Goal: Task Accomplishment & Management: Complete application form

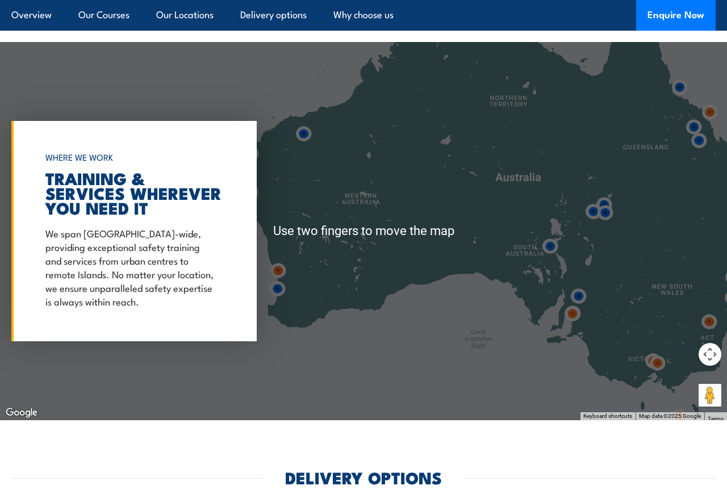
scroll to position [1553, 0]
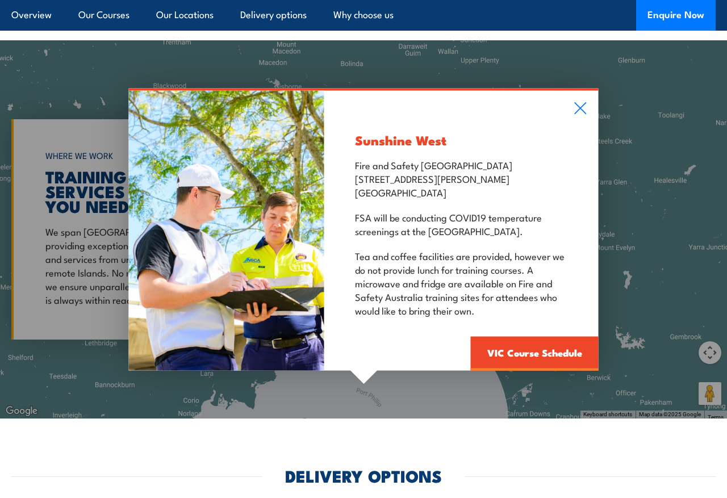
click at [581, 102] on icon at bounding box center [580, 108] width 13 height 13
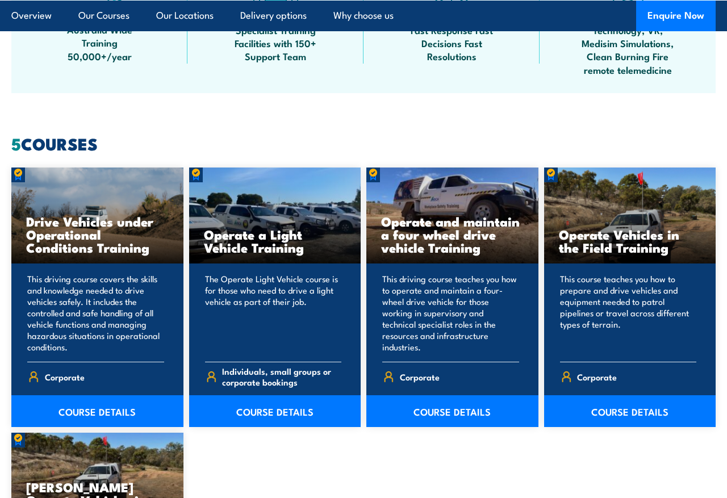
scroll to position [815, 0]
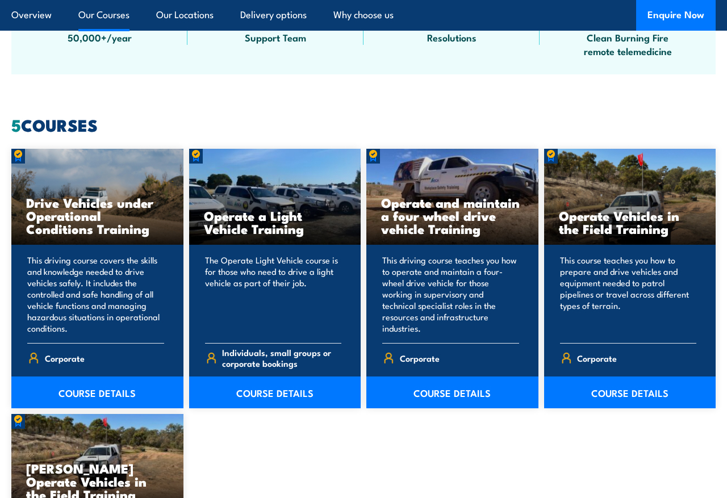
click at [78, 389] on link "COURSE DETAILS" at bounding box center [97, 393] width 172 height 32
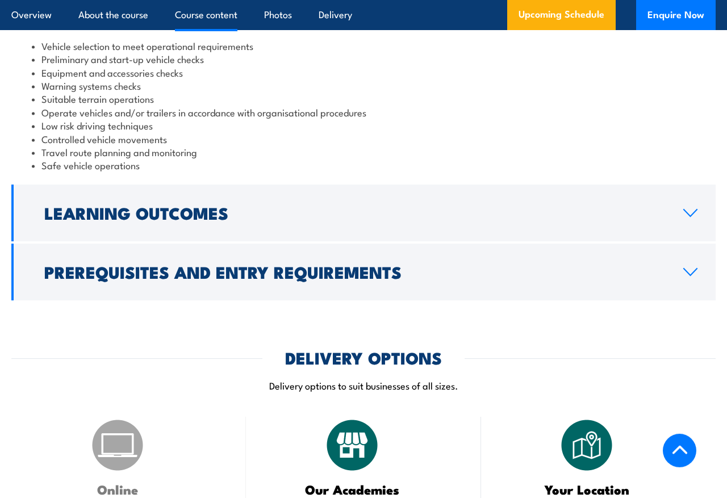
scroll to position [940, 0]
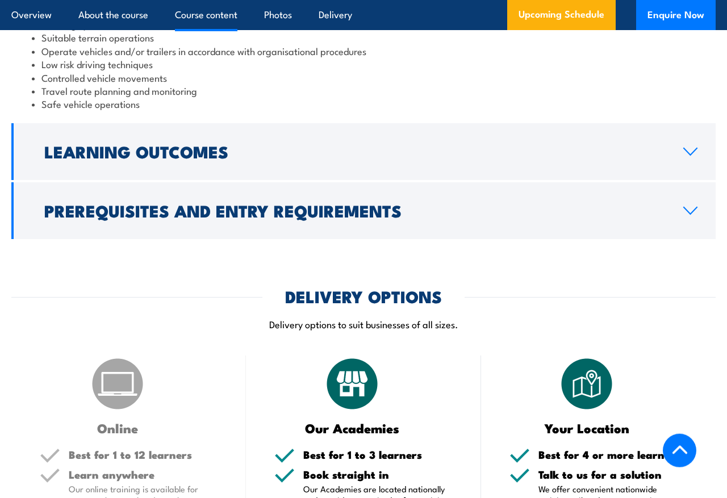
click at [65, 154] on h2 "Learning Outcomes" at bounding box center [354, 151] width 621 height 15
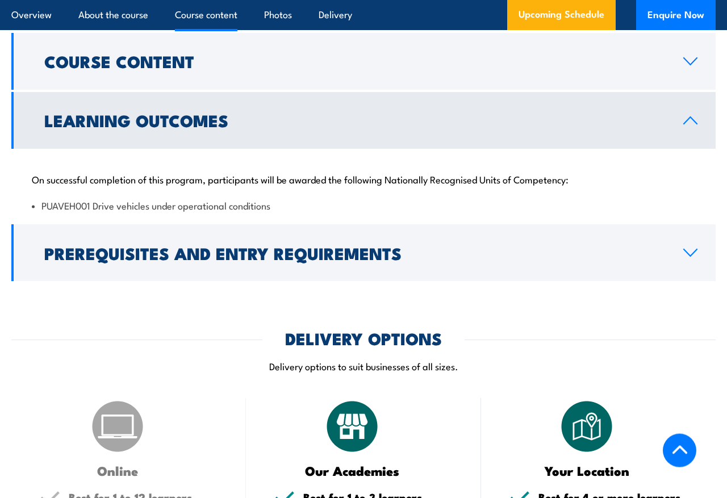
scroll to position [817, 0]
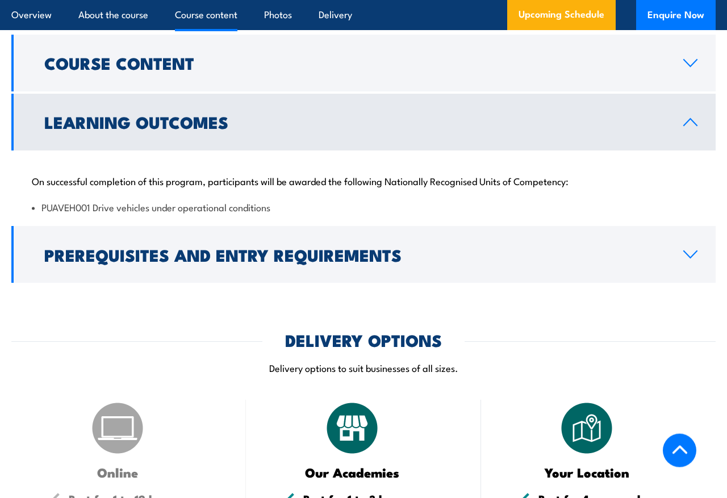
click at [64, 262] on h2 "Prerequisites and Entry Requirements" at bounding box center [354, 254] width 621 height 15
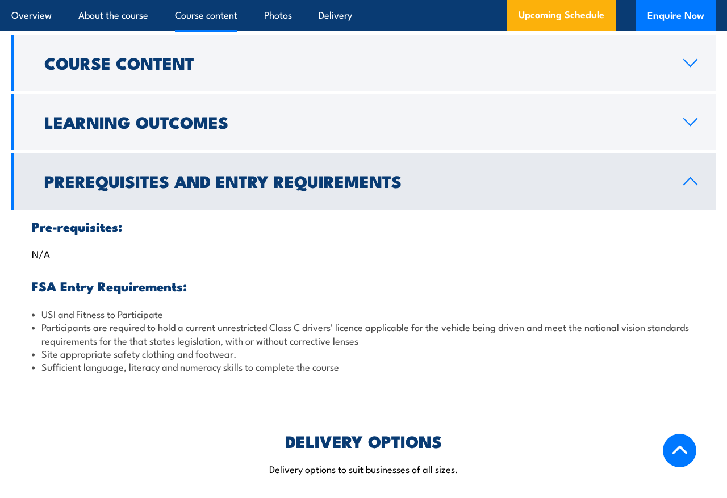
click at [57, 188] on h2 "Prerequisites and Entry Requirements" at bounding box center [354, 180] width 621 height 15
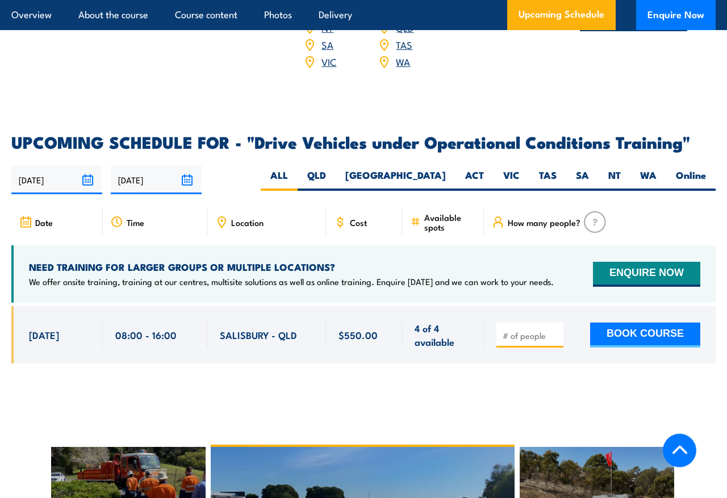
scroll to position [1396, 0]
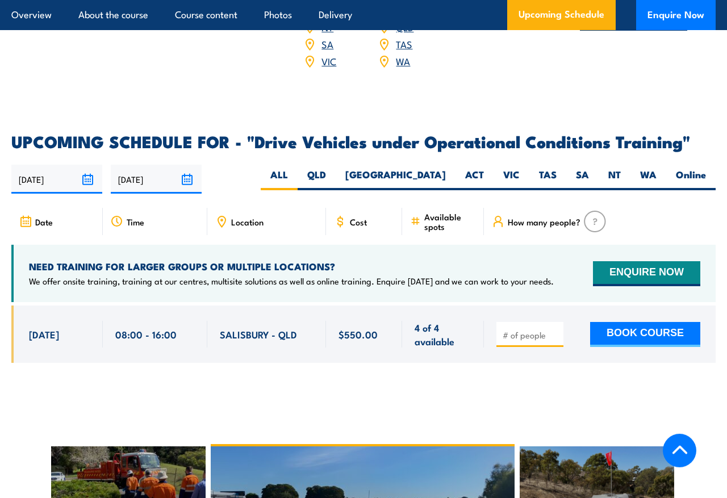
click at [512, 168] on label "VIC" at bounding box center [512, 179] width 36 height 22
click at [520, 168] on input "VIC" at bounding box center [523, 171] width 7 height 7
radio input "true"
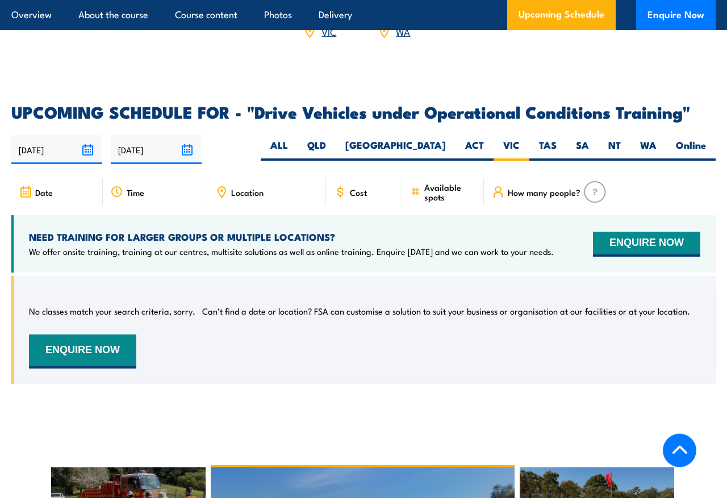
scroll to position [1579, 0]
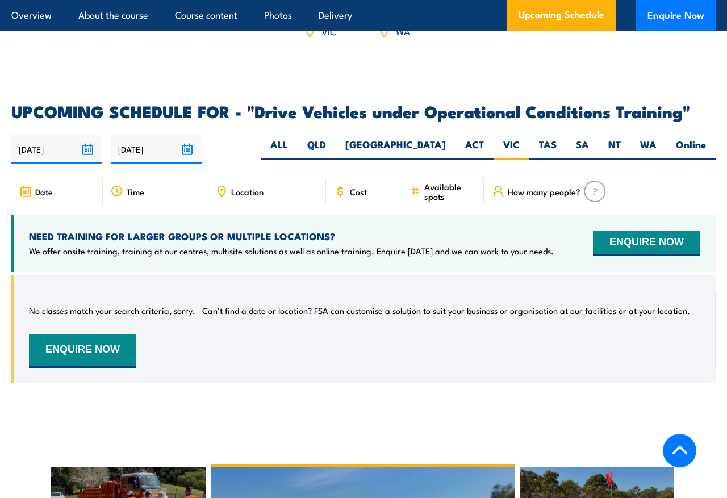
click at [69, 335] on button "ENQUIRE NOW" at bounding box center [82, 351] width 107 height 34
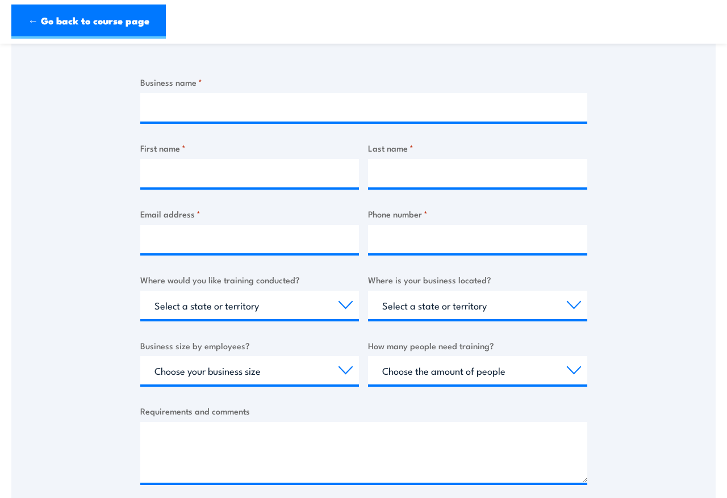
scroll to position [215, 0]
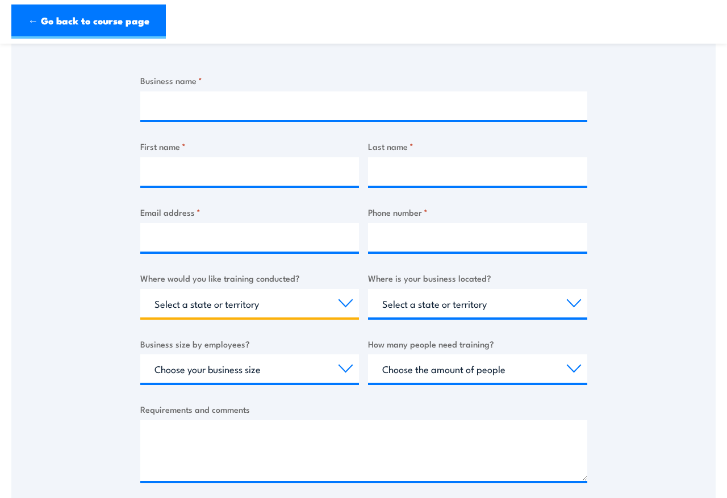
click at [340, 298] on select "Select a state or territory Nationally - multiple locations [GEOGRAPHIC_DATA] […" at bounding box center [249, 303] width 219 height 28
select select "VIC"
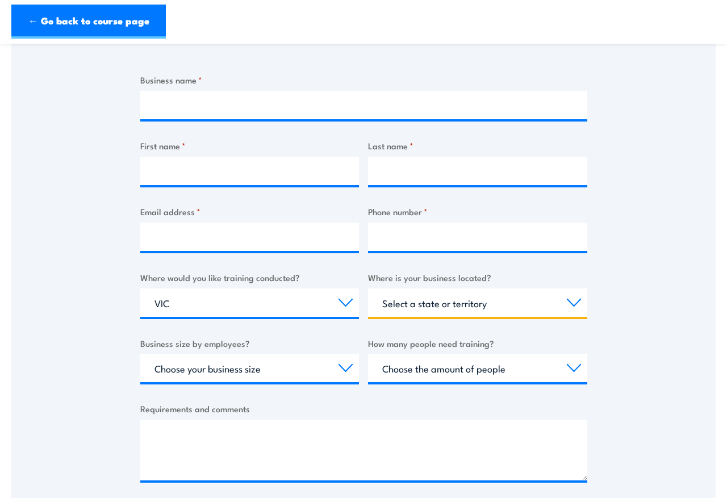
click at [408, 298] on select "Select a state or territory [GEOGRAPHIC_DATA] [GEOGRAPHIC_DATA] [GEOGRAPHIC_DAT…" at bounding box center [477, 303] width 219 height 28
select select "VIC"
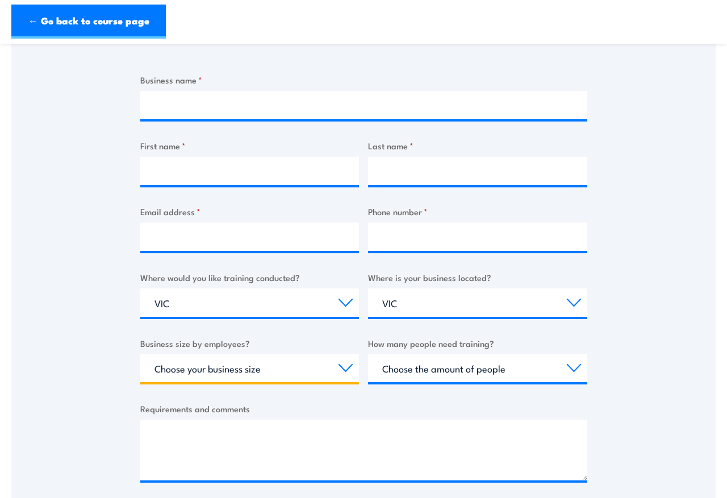
click at [344, 368] on select "Choose your business size 1 to 19 20 to 199 200+" at bounding box center [249, 368] width 219 height 28
select select "1 to 19"
click at [416, 364] on select "Choose the amount of people 1 to 4 5 to 19 20+" at bounding box center [477, 368] width 219 height 28
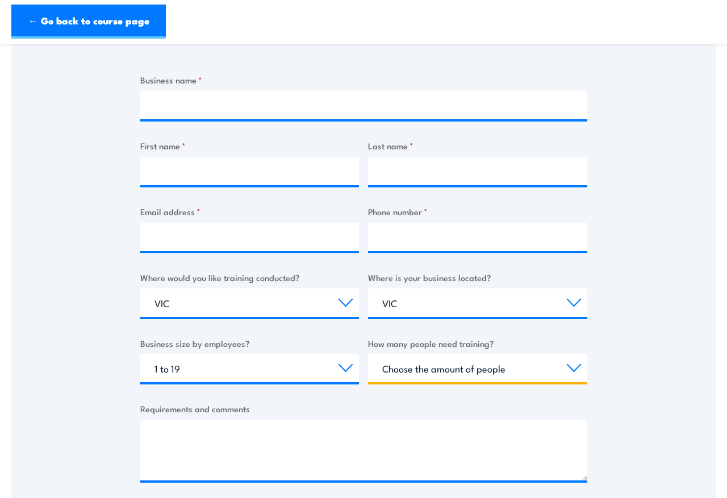
select select "1 to 4"
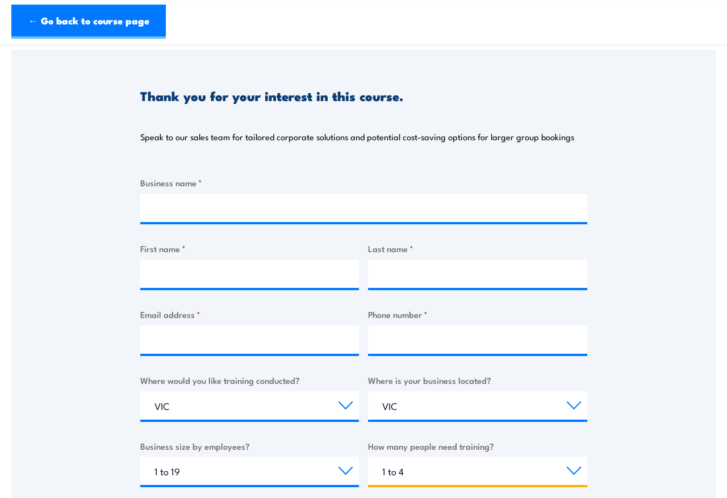
scroll to position [112, 0]
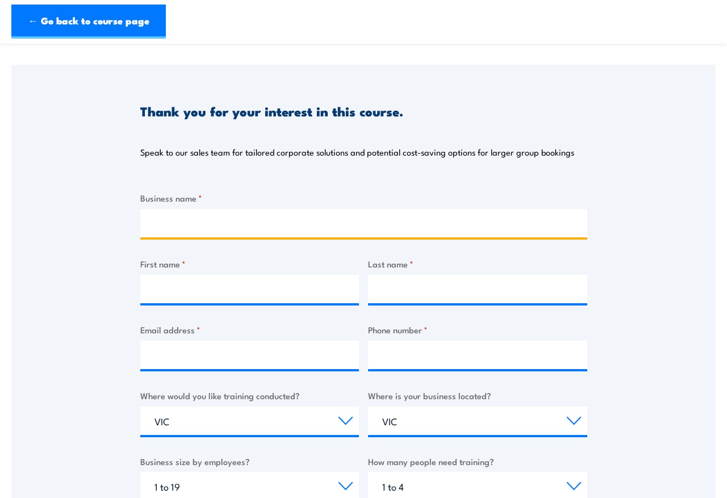
click at [161, 228] on input "Business name *" at bounding box center [363, 223] width 447 height 28
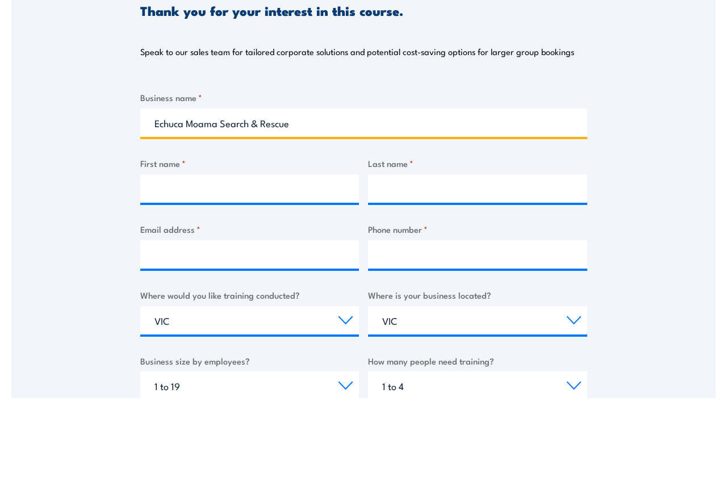
type input "Echuca Moama Search & Rescue"
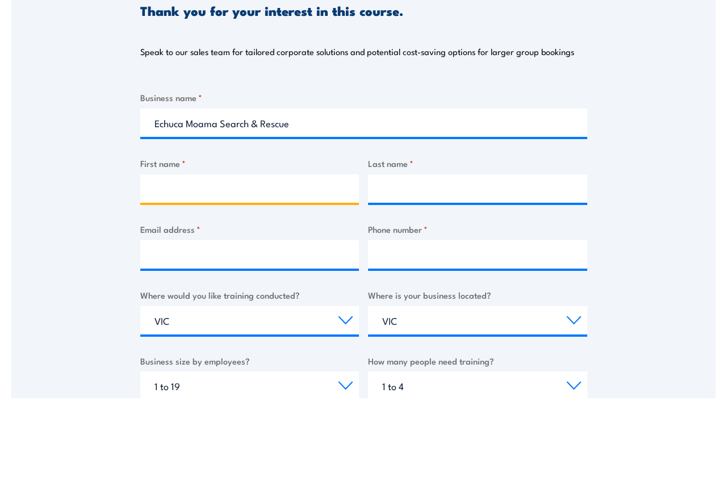
click at [174, 275] on input "First name *" at bounding box center [249, 289] width 219 height 28
type input "[PERSON_NAME]"
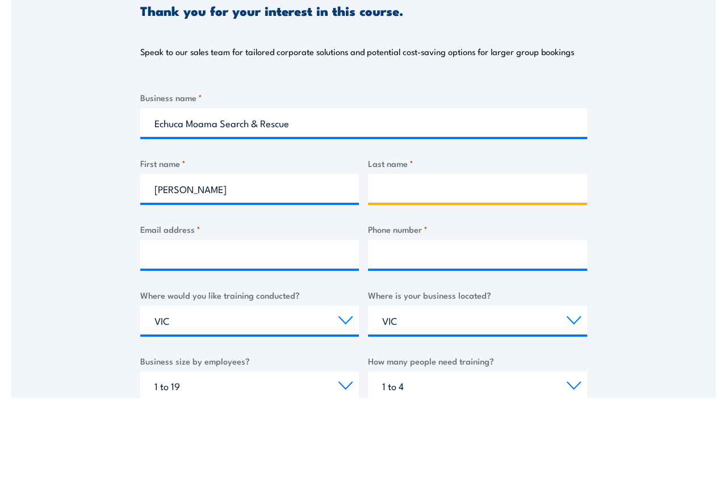
click at [551, 275] on input "Last name *" at bounding box center [477, 289] width 219 height 28
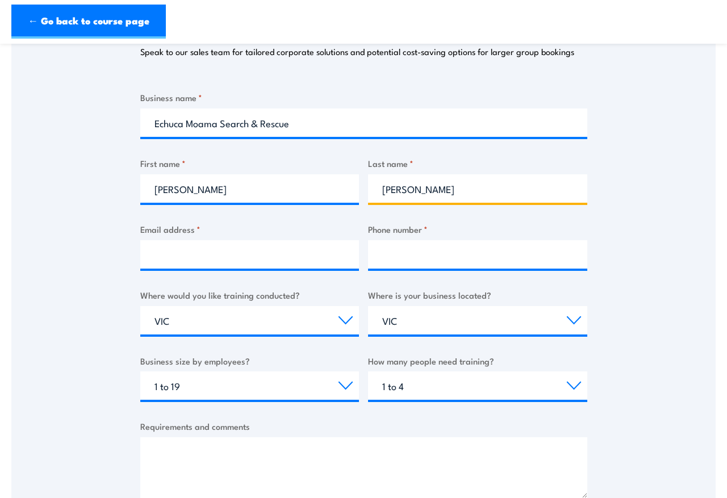
type input "[PERSON_NAME]"
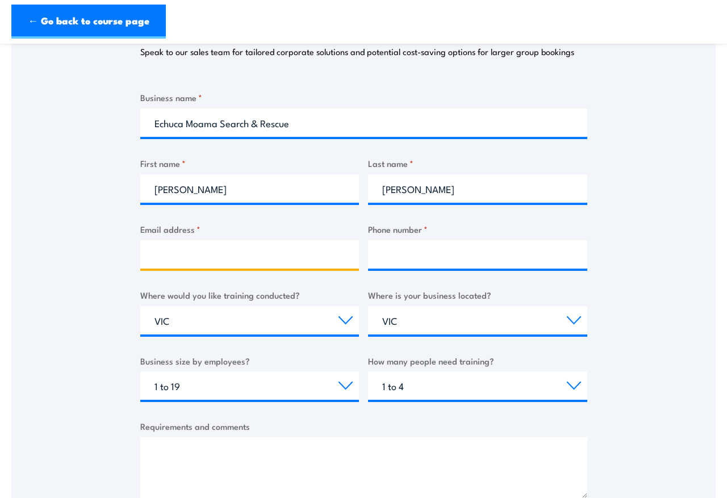
click at [171, 251] on input "Email address *" at bounding box center [249, 254] width 219 height 28
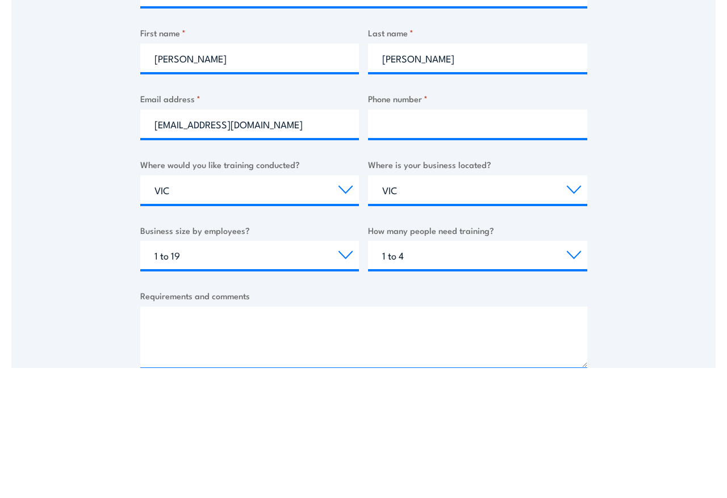
scroll to position [329, 0]
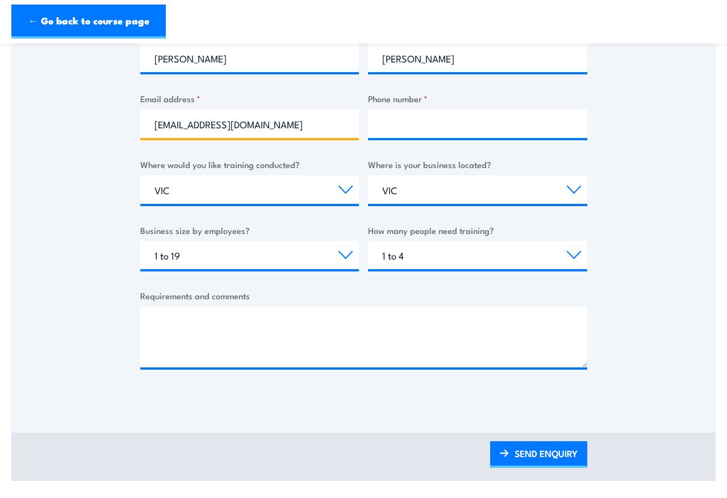
click at [289, 123] on input "[EMAIL_ADDRESS][DOMAIN_NAME]" at bounding box center [249, 124] width 219 height 28
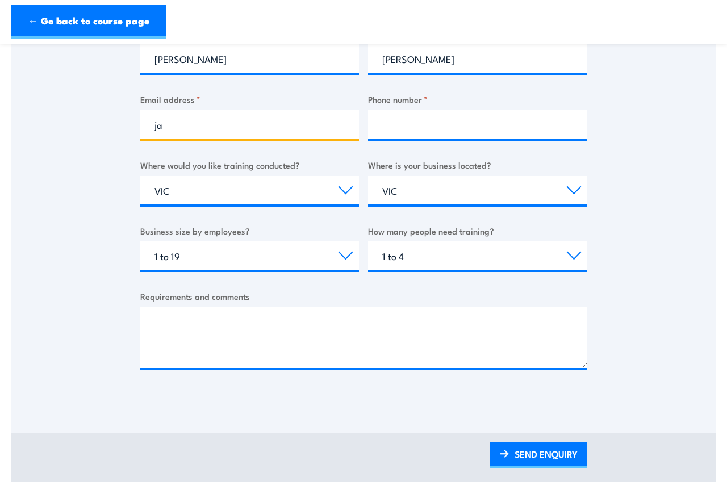
type input "j"
type input "[EMAIL_ADDRESS][DOMAIN_NAME]"
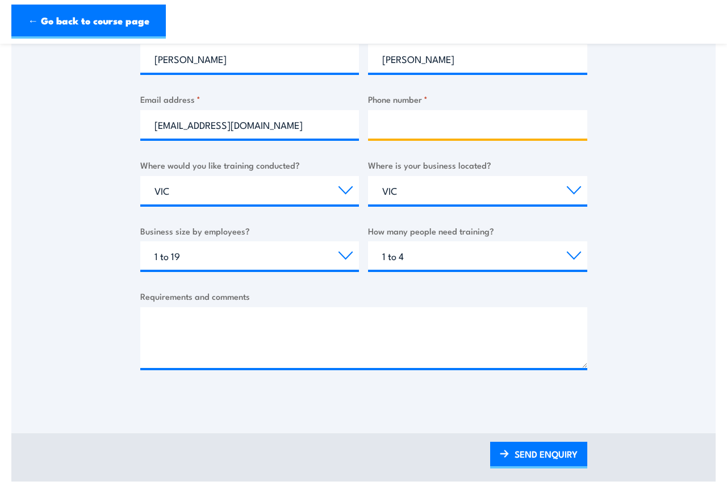
click at [409, 121] on input "Phone number *" at bounding box center [477, 124] width 219 height 28
type input "0427714977"
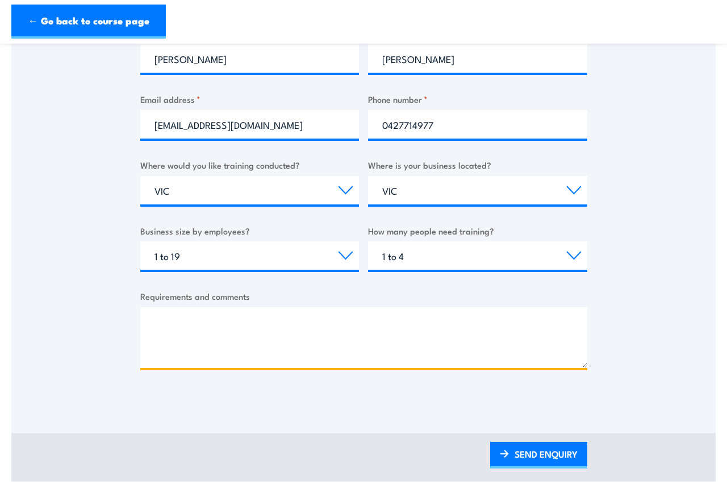
click at [172, 308] on textarea "Requirements and comments" at bounding box center [363, 337] width 447 height 61
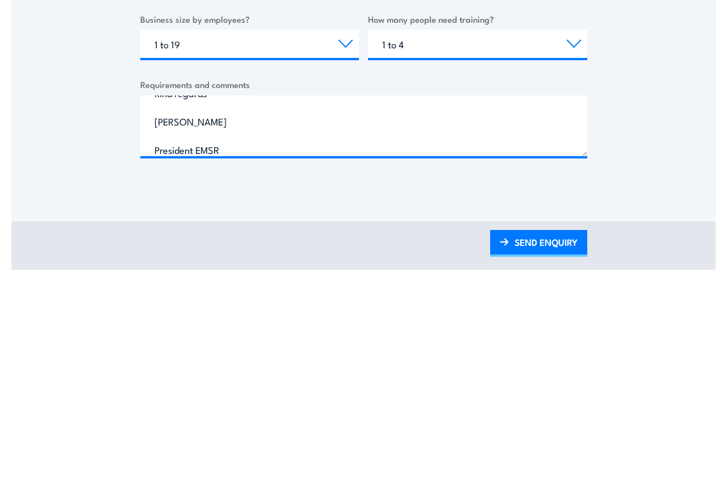
scroll to position [541, 0]
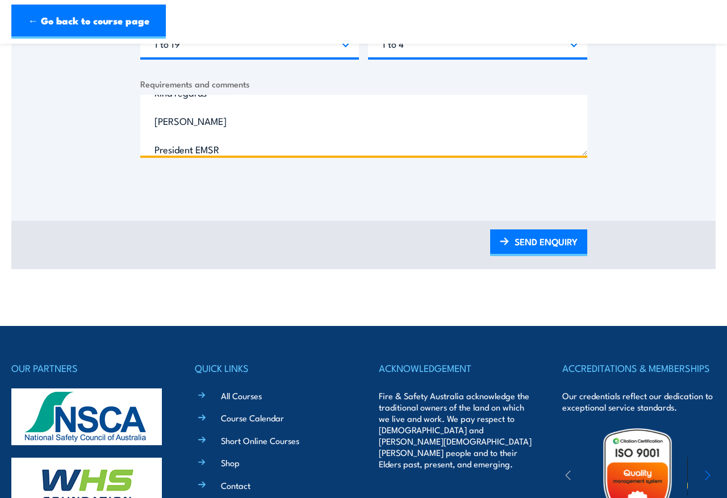
type textarea "Hi, we have some members needing to do drive under operational conditions cours…"
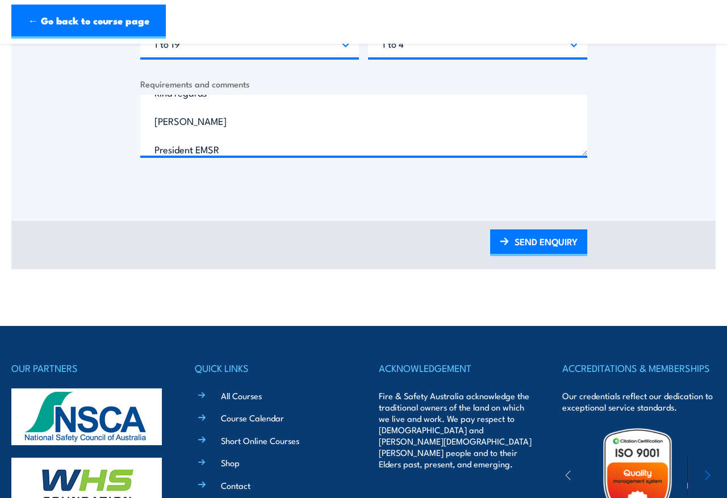
click at [534, 235] on link "SEND ENQUIRY" at bounding box center [538, 243] width 97 height 27
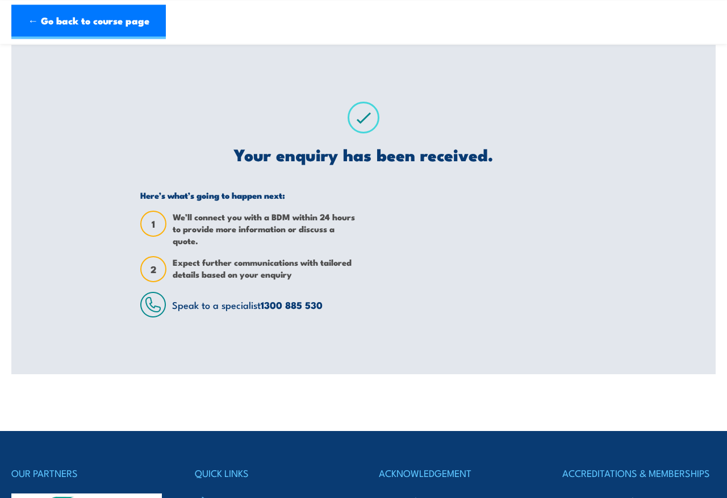
scroll to position [0, 0]
